Goal: Information Seeking & Learning: Check status

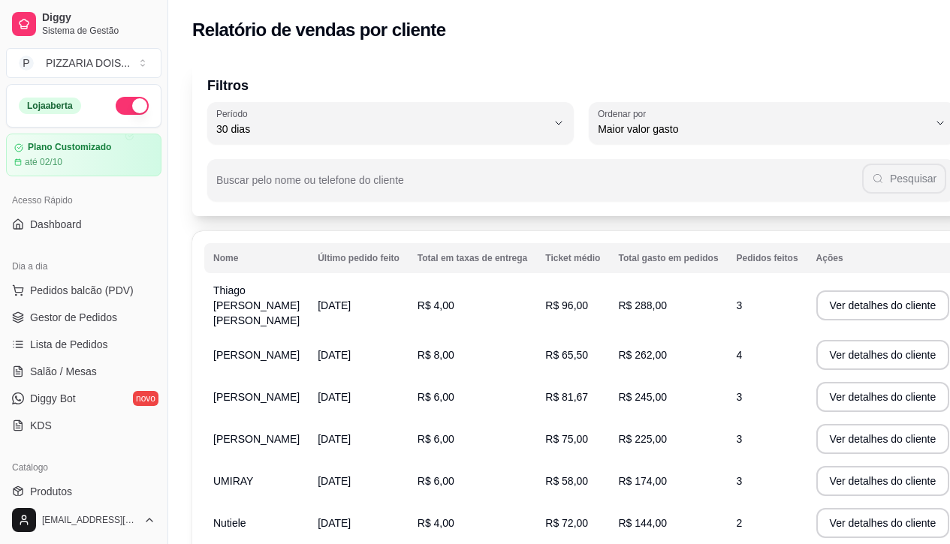
select select "30"
select select "HIGHEST_TOTAL_SPENT_WITH_ORDERS"
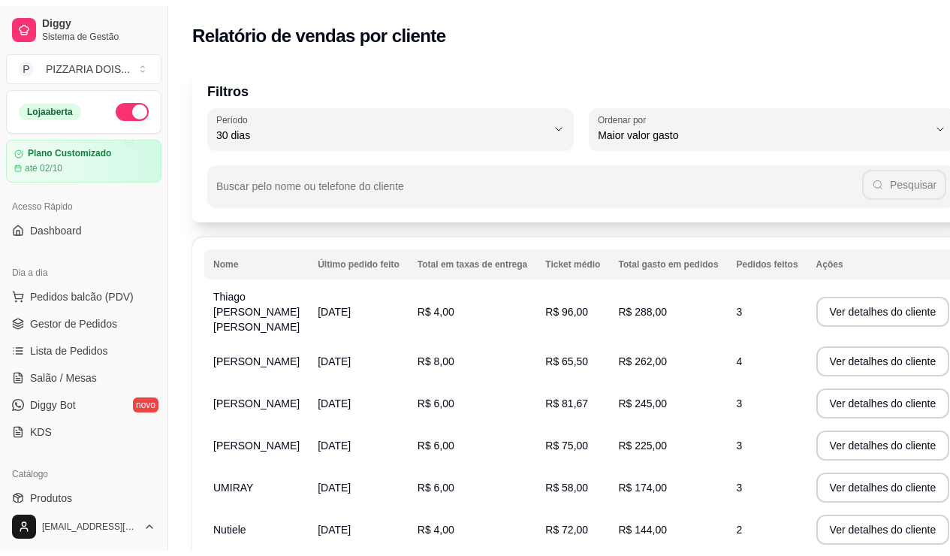
scroll to position [375, 0]
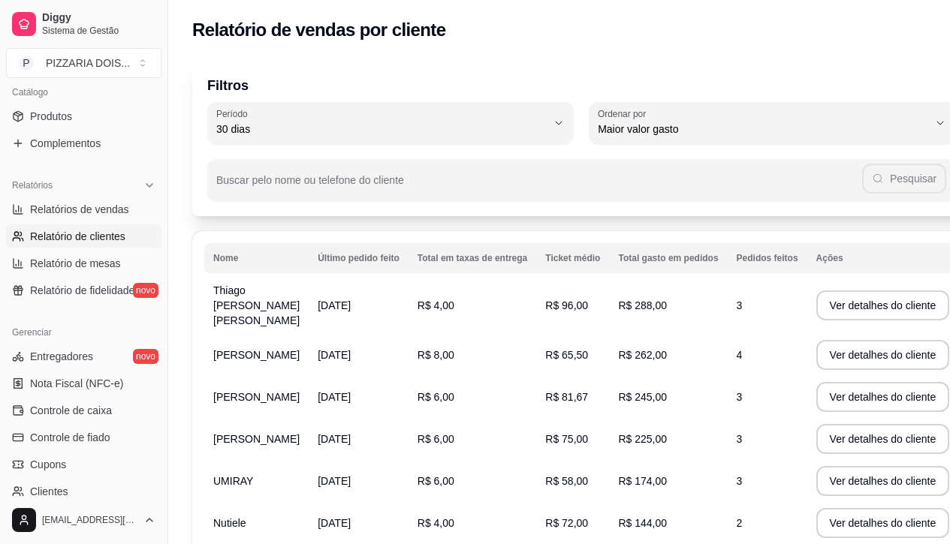
click at [108, 221] on link "Relatórios de vendas" at bounding box center [83, 209] width 155 height 24
select select "ALL"
select select "0"
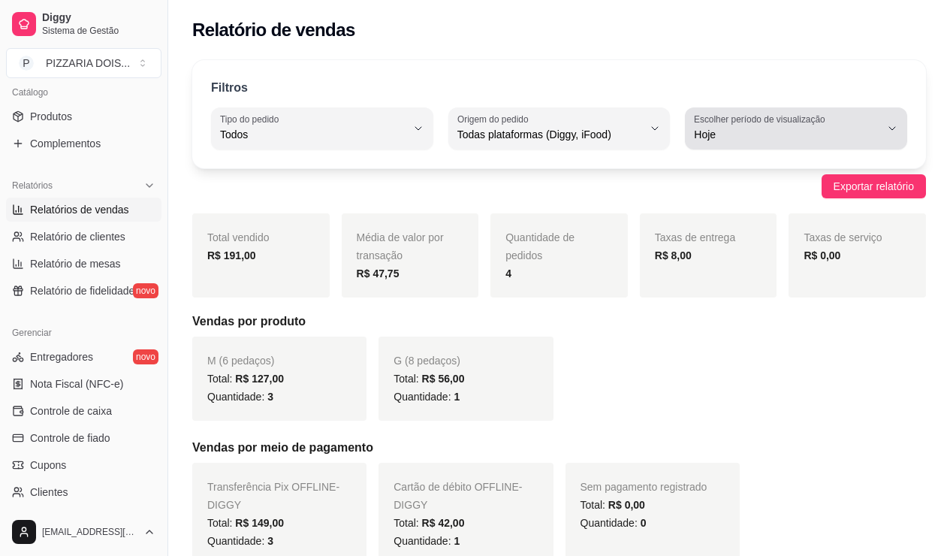
click at [764, 143] on div "Hoje" at bounding box center [787, 128] width 186 height 30
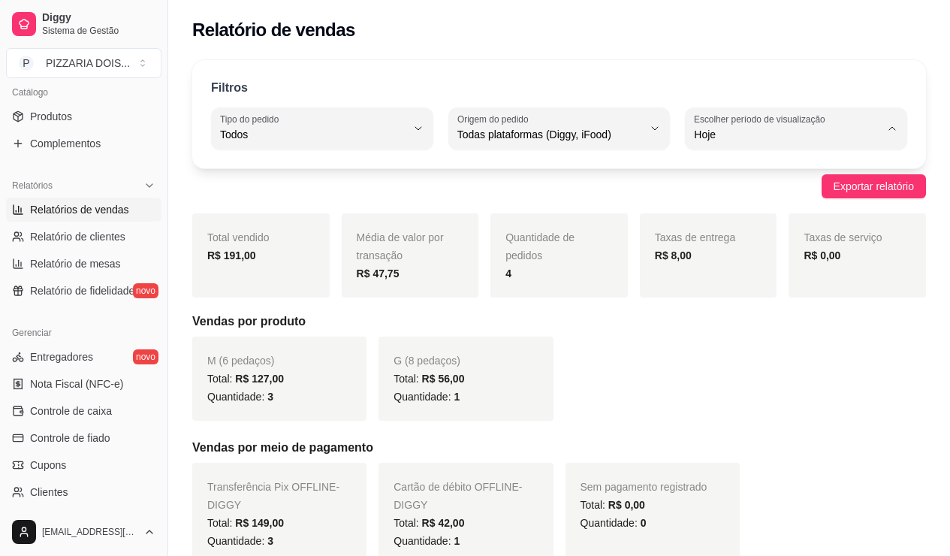
click at [766, 312] on span "30 dias" at bounding box center [789, 305] width 153 height 14
type input "30"
select select "30"
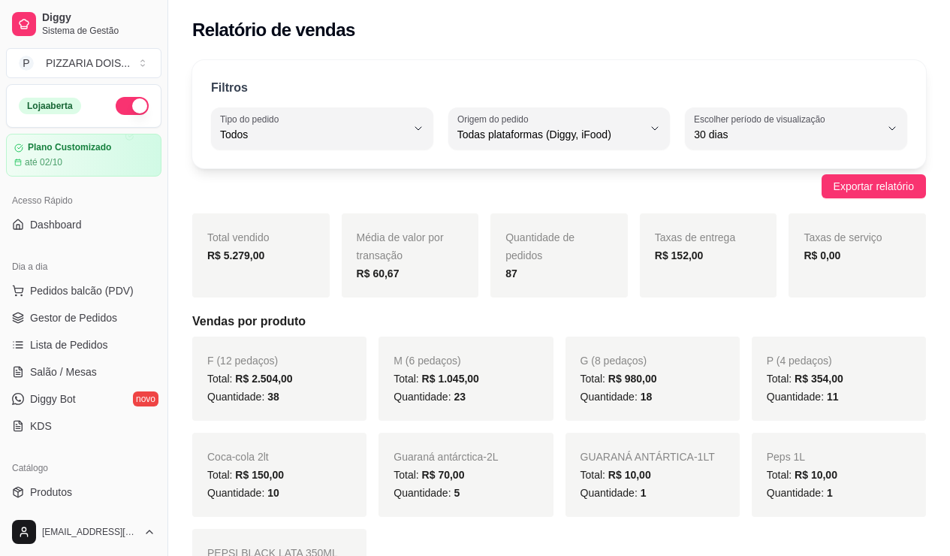
click at [149, 115] on button "button" at bounding box center [132, 106] width 33 height 18
